Goal: Task Accomplishment & Management: Manage account settings

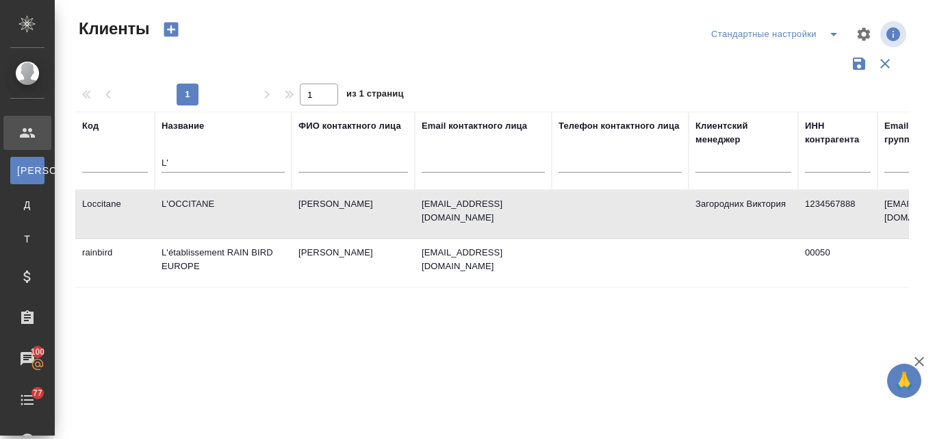
select select "RU"
drag, startPoint x: 178, startPoint y: 157, endPoint x: 142, endPoint y: 157, distance: 35.6
click at [142, 157] on tr "Код Название L' ФИО контактного лица Email контактного лица Телефон контактного…" at bounding box center [592, 151] width 1035 height 78
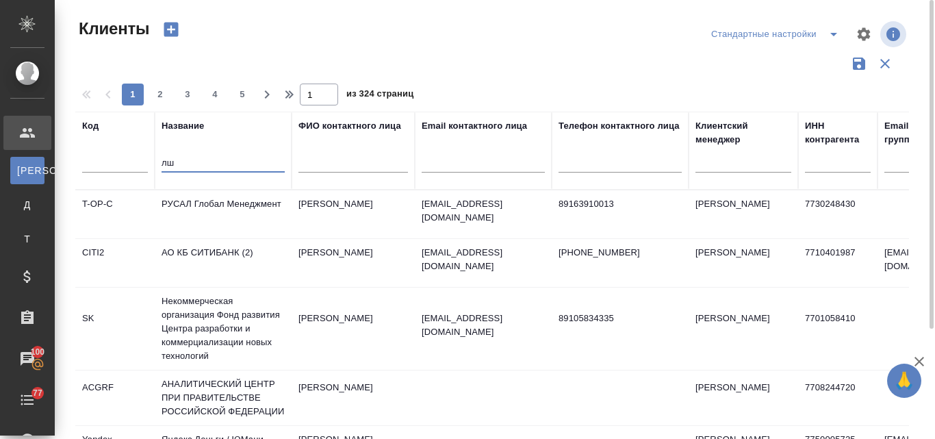
type input "л"
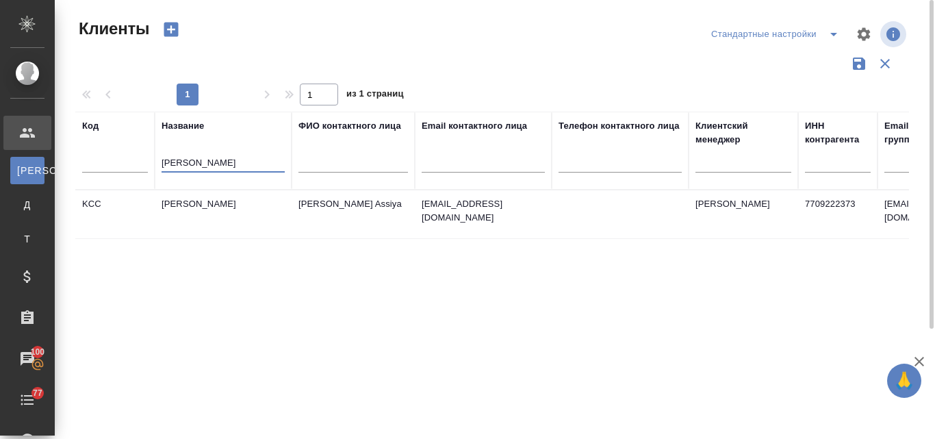
type input "[PERSON_NAME]"
click at [171, 204] on td "[PERSON_NAME]" at bounding box center [223, 214] width 137 height 48
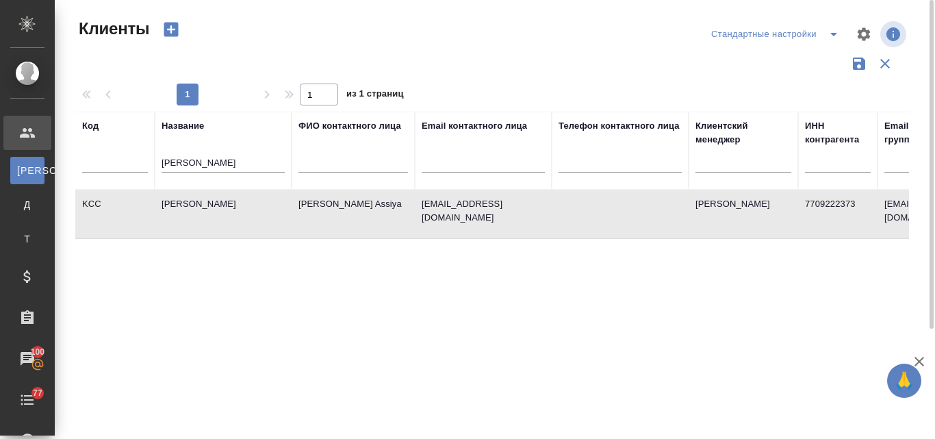
click at [171, 204] on td "[PERSON_NAME]" at bounding box center [223, 214] width 137 height 48
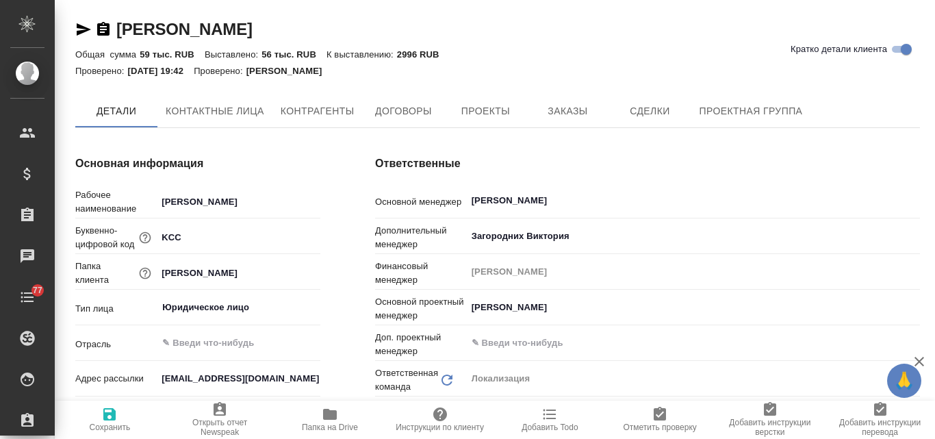
type textarea "x"
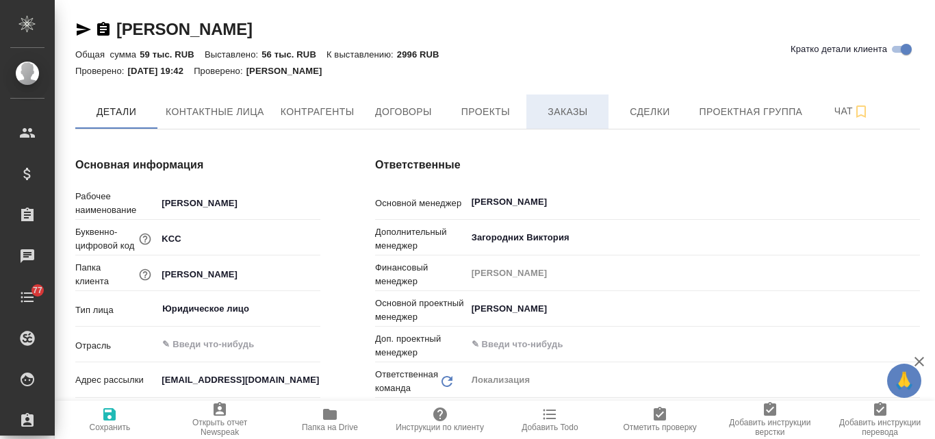
type textarea "x"
click at [548, 118] on span "Заказы" at bounding box center [568, 111] width 66 height 17
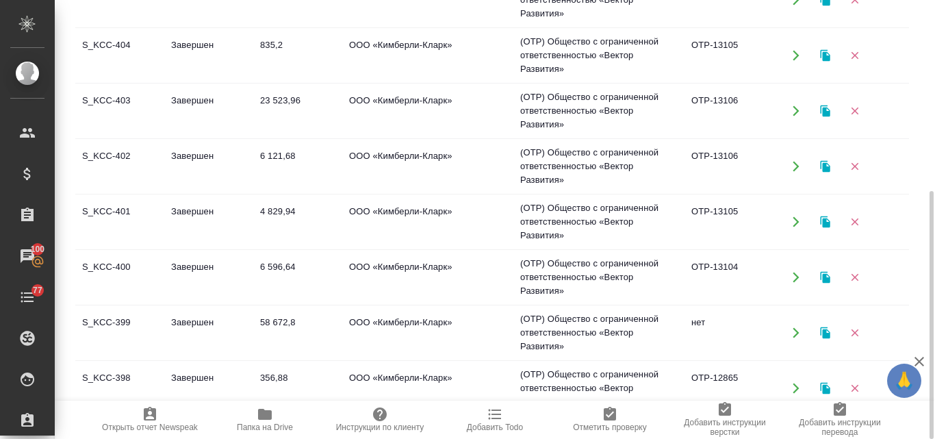
scroll to position [548, 0]
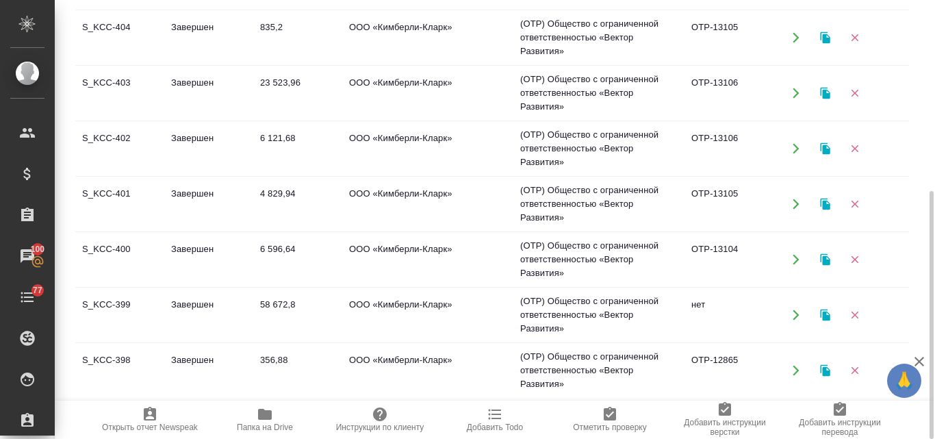
click at [114, 198] on td "S_KCC-401" at bounding box center [119, 204] width 89 height 48
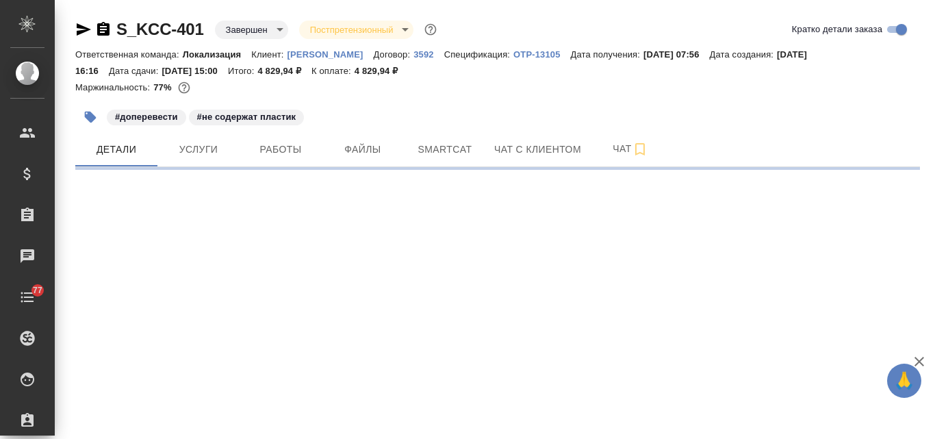
select select "RU"
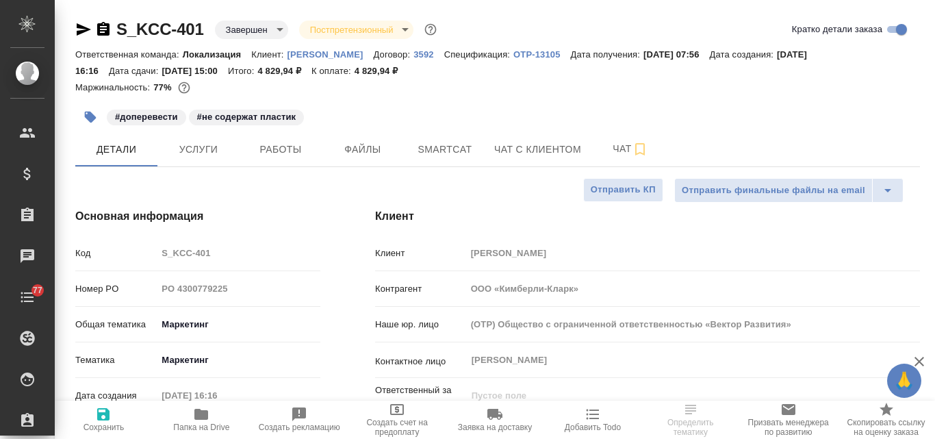
type textarea "x"
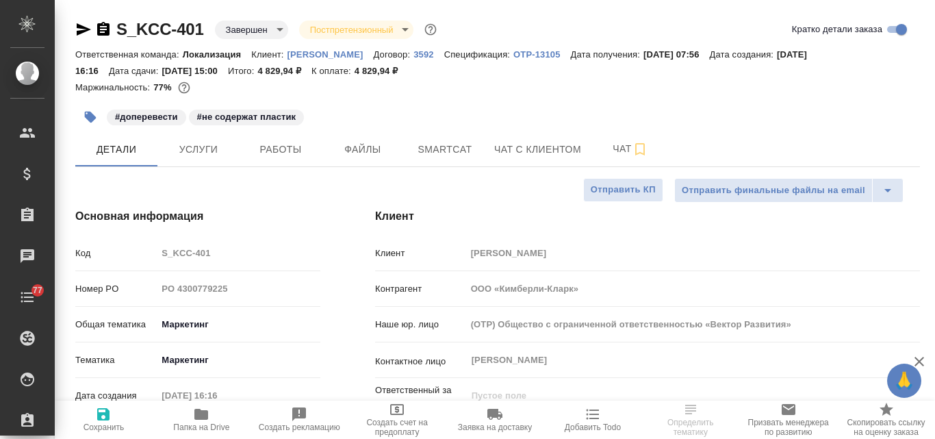
type textarea "x"
click at [525, 49] on link "OTP-13105" at bounding box center [541, 54] width 57 height 12
type textarea "x"
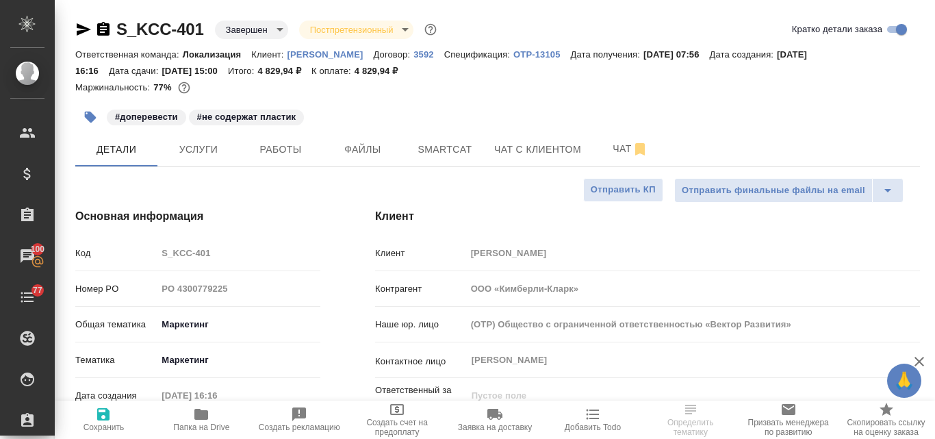
select select "RU"
type textarea "x"
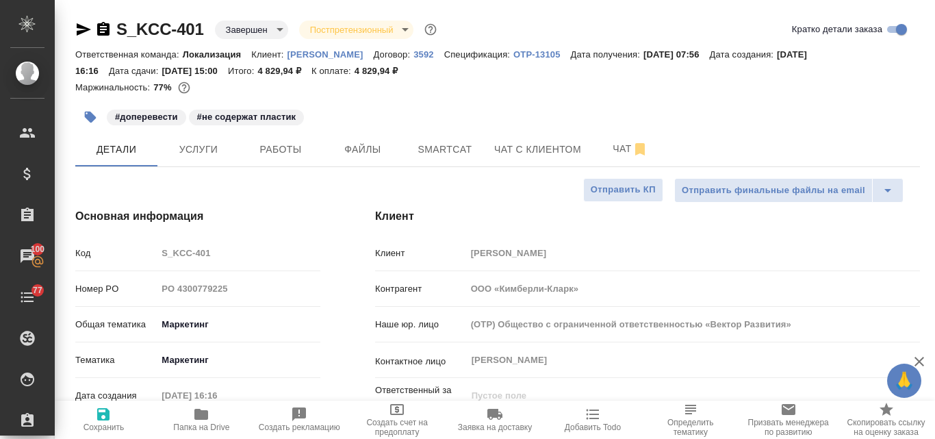
type textarea "x"
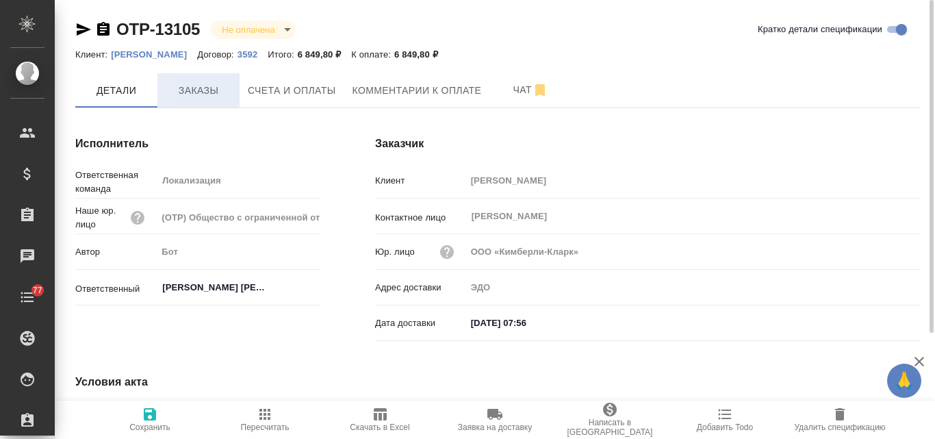
click at [222, 91] on span "Заказы" at bounding box center [199, 90] width 66 height 17
click at [205, 83] on span "Заказы" at bounding box center [199, 90] width 66 height 17
